Goal: Register for event/course

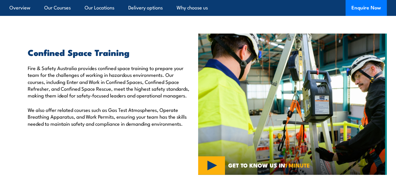
scroll to position [104, 0]
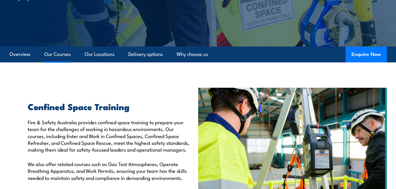
click at [49, 55] on link "Our Courses" at bounding box center [57, 55] width 27 height 16
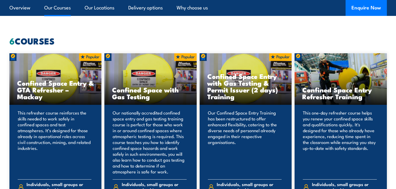
scroll to position [429, 0]
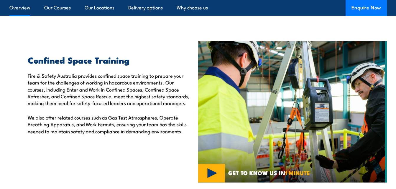
scroll to position [132, 0]
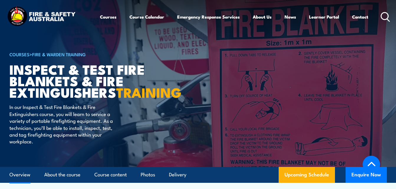
scroll to position [165, 0]
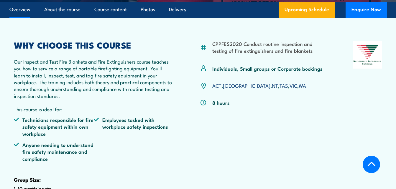
click at [228, 89] on link "[GEOGRAPHIC_DATA]" at bounding box center [246, 85] width 47 height 7
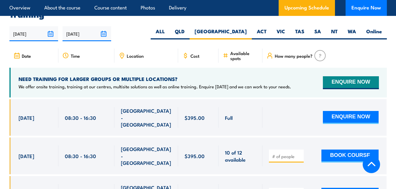
scroll to position [1048, 0]
